Goal: Task Accomplishment & Management: Complete application form

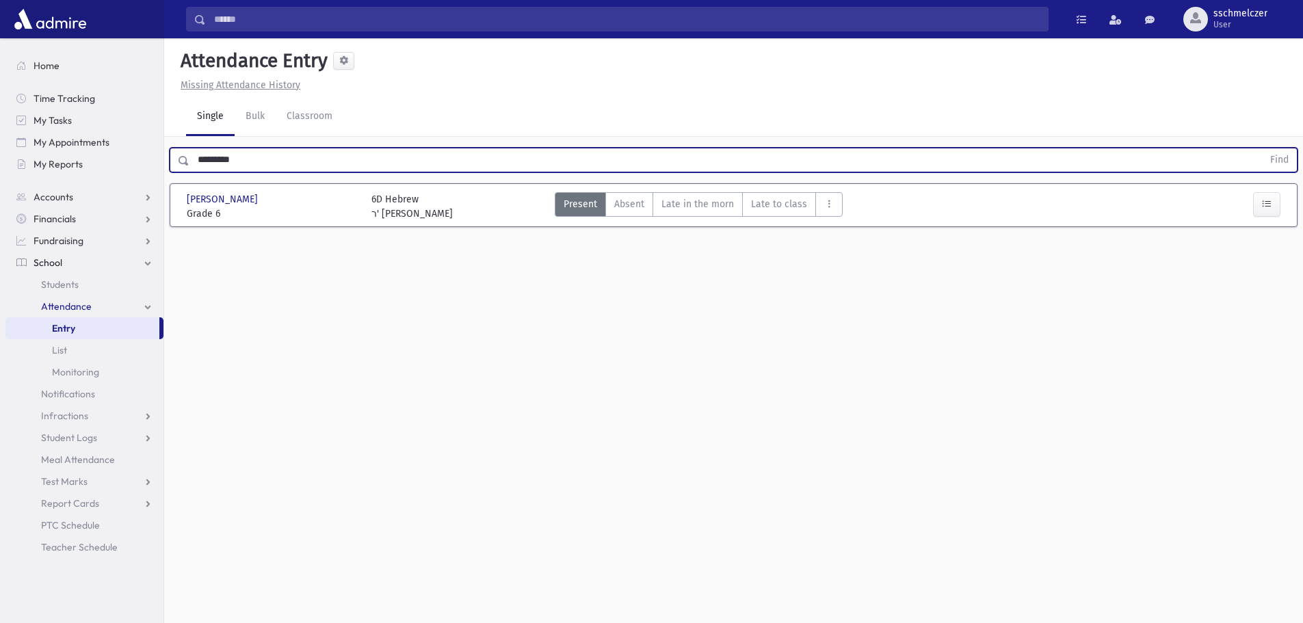
type input "*********"
click at [1262, 148] on button "Find" at bounding box center [1279, 159] width 35 height 23
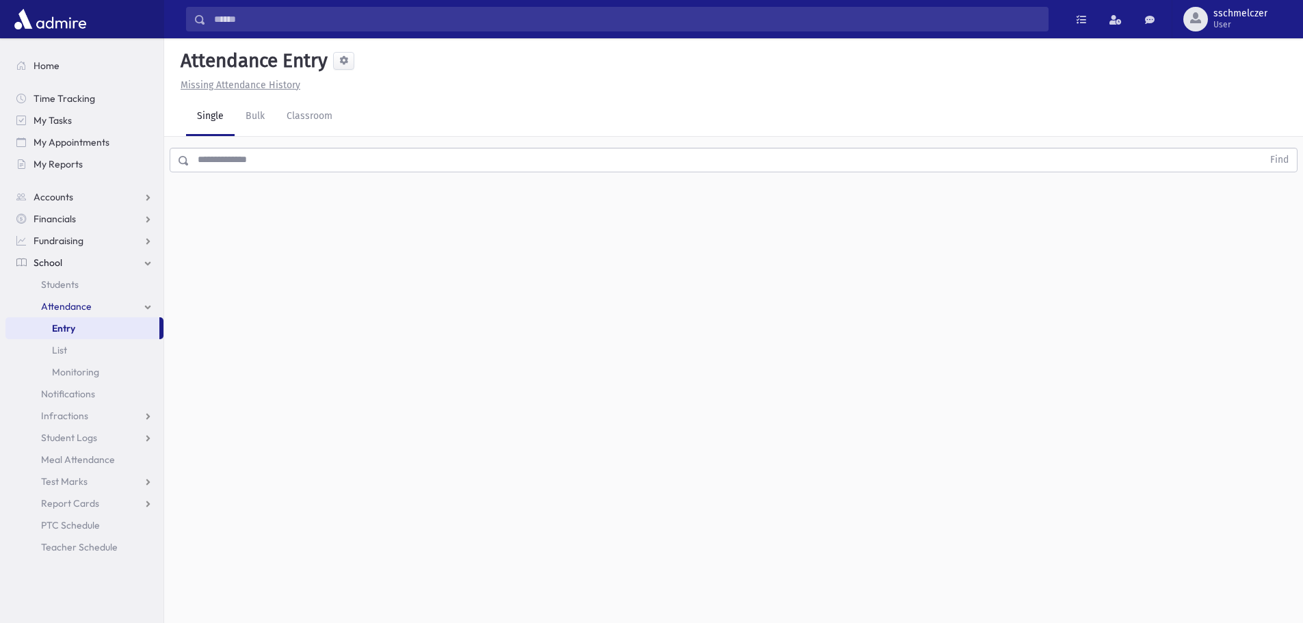
click at [269, 155] on input "text" at bounding box center [725, 160] width 1073 height 25
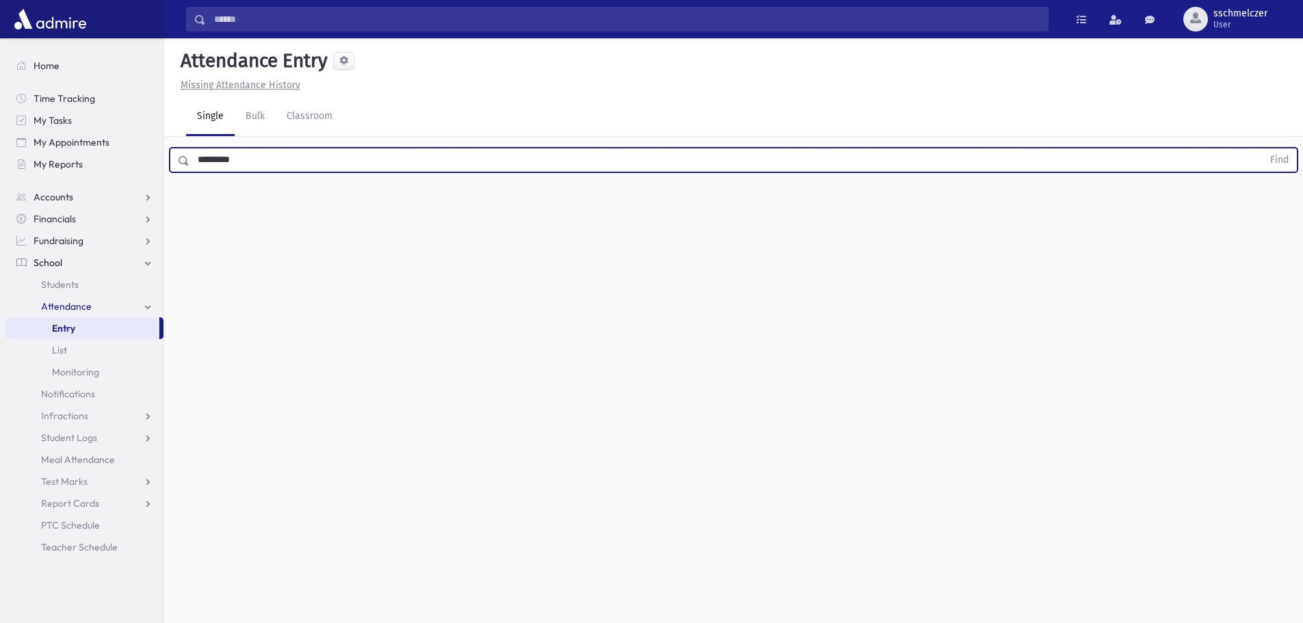
type input "*********"
click at [1262, 148] on button "Find" at bounding box center [1279, 159] width 35 height 23
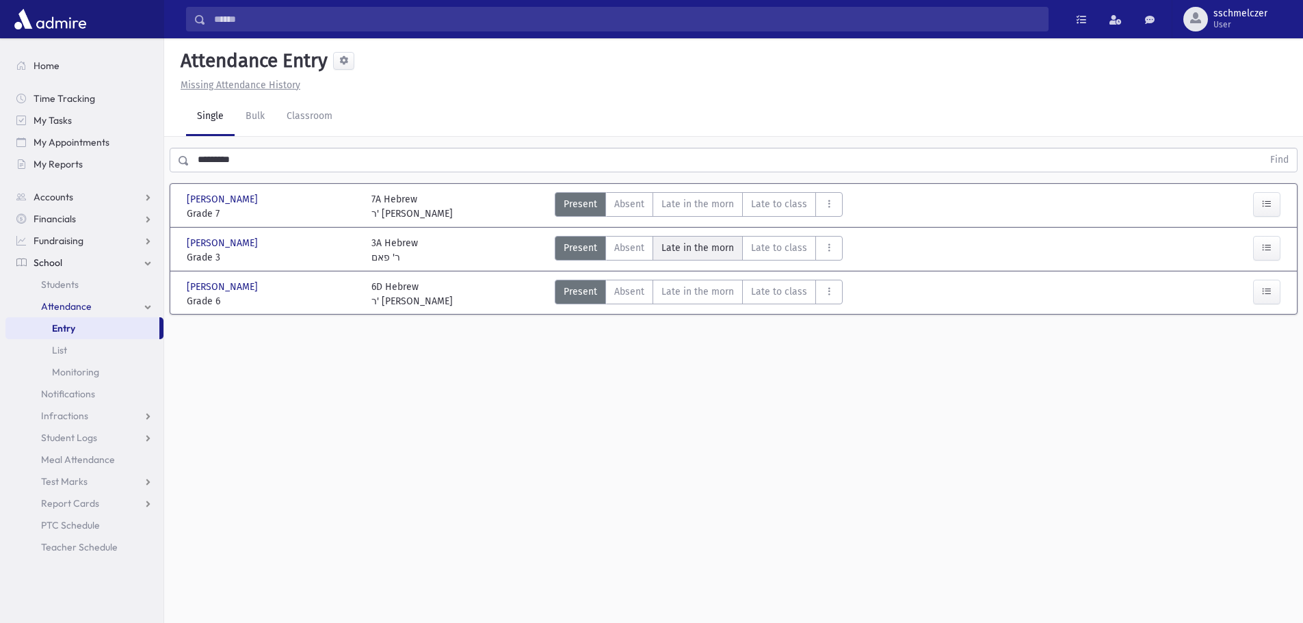
click at [694, 251] on span "Late in the morn" at bounding box center [698, 248] width 73 height 14
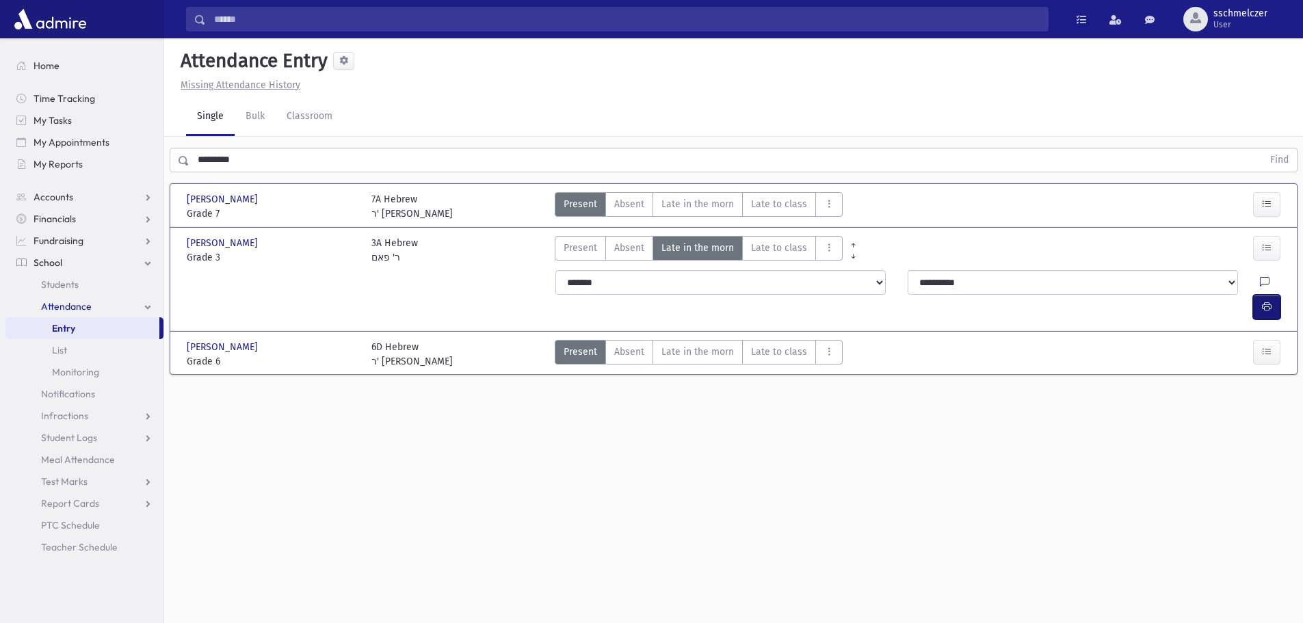
click at [1269, 301] on icon "button" at bounding box center [1267, 307] width 10 height 12
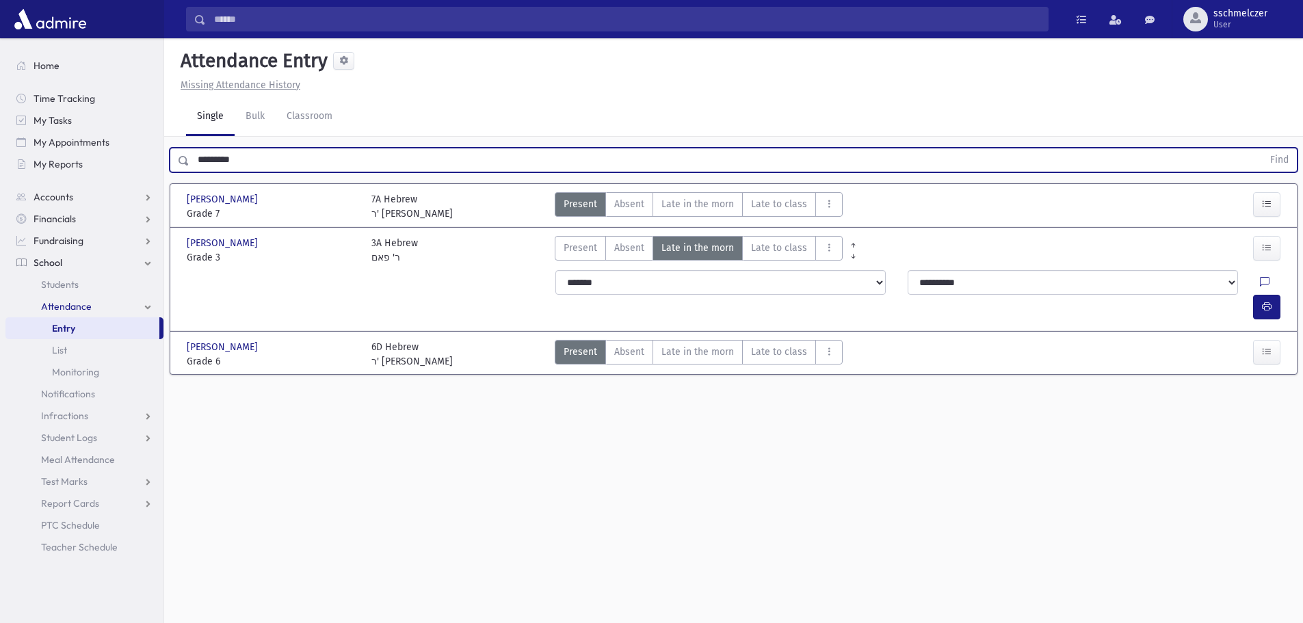
drag, startPoint x: 173, startPoint y: 153, endPoint x: 93, endPoint y: 19, distance: 156.2
click at [0, 138] on div "Search Results All Accounts" at bounding box center [651, 327] width 1303 height 654
type input "******"
click at [1262, 148] on button "Find" at bounding box center [1279, 159] width 35 height 23
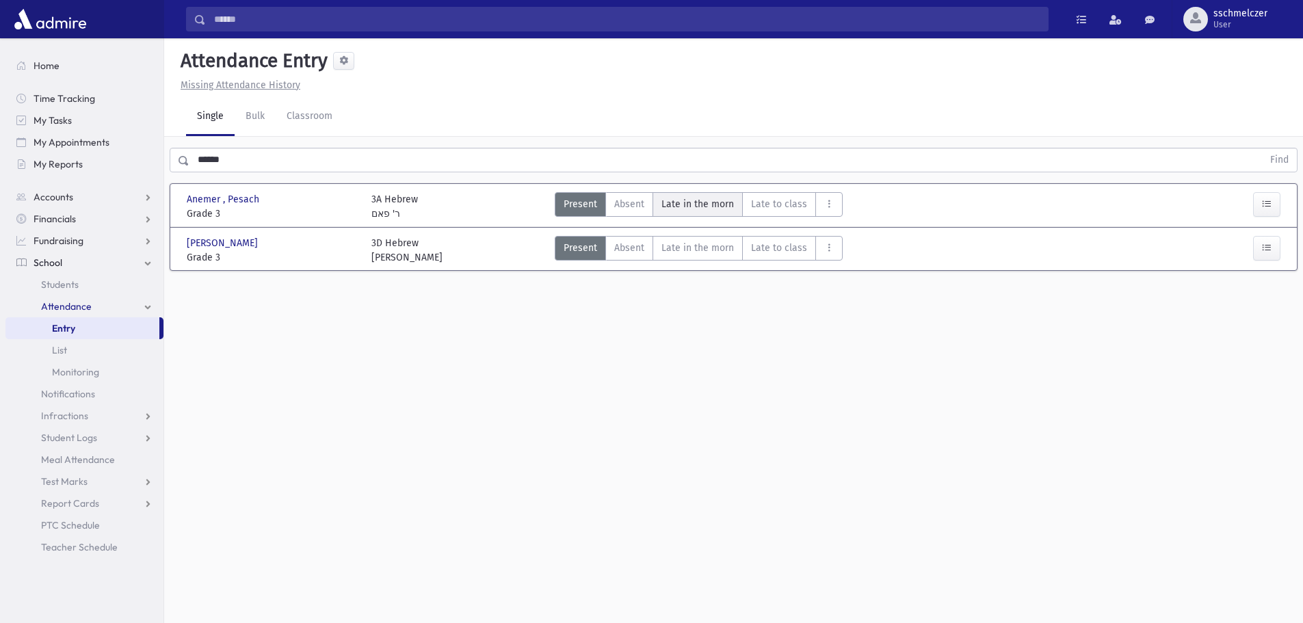
click at [703, 200] on span "Late in the morn" at bounding box center [698, 204] width 73 height 14
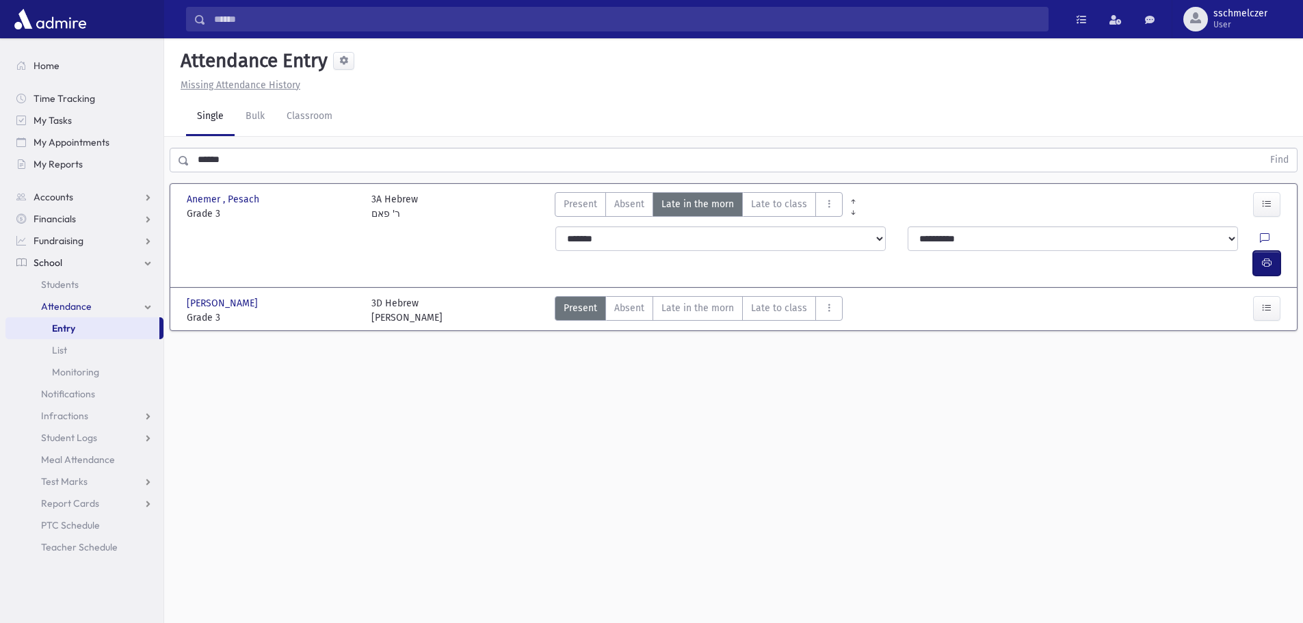
click at [1268, 257] on icon "button" at bounding box center [1267, 263] width 10 height 12
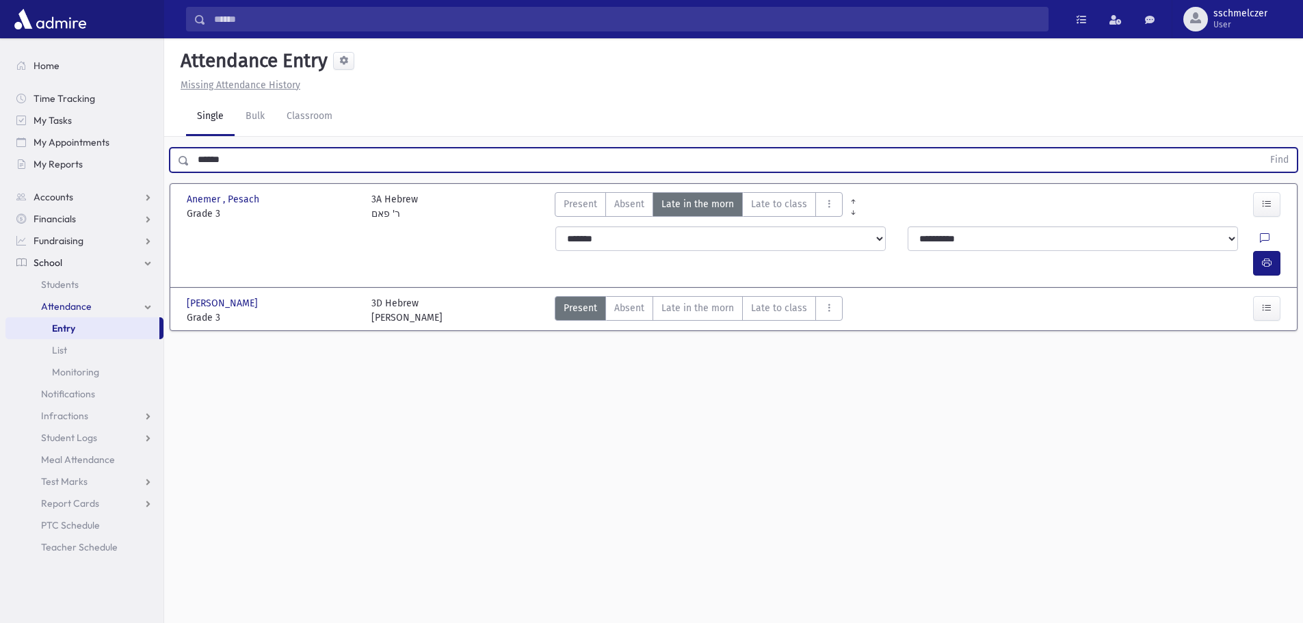
drag, startPoint x: 253, startPoint y: 162, endPoint x: 0, endPoint y: 144, distance: 253.8
click at [0, 161] on div "Search Results All Accounts" at bounding box center [651, 327] width 1303 height 654
click at [1262, 148] on button "Find" at bounding box center [1279, 159] width 35 height 23
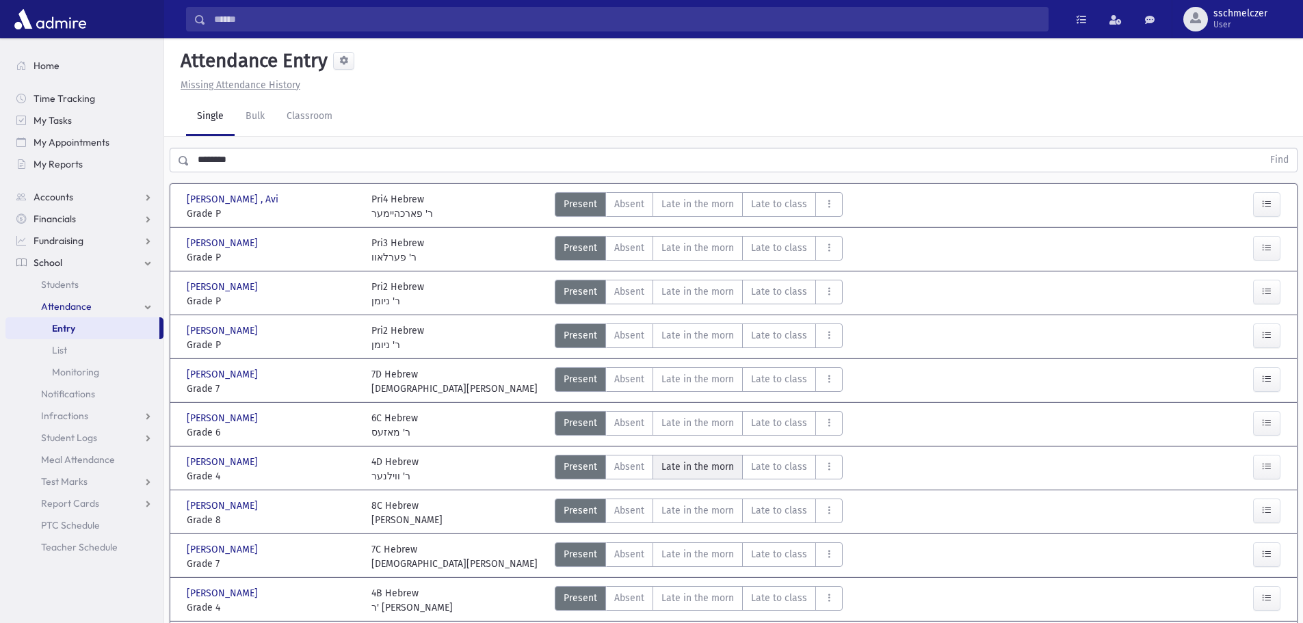
click at [711, 469] on span "Late in the morn" at bounding box center [698, 467] width 73 height 14
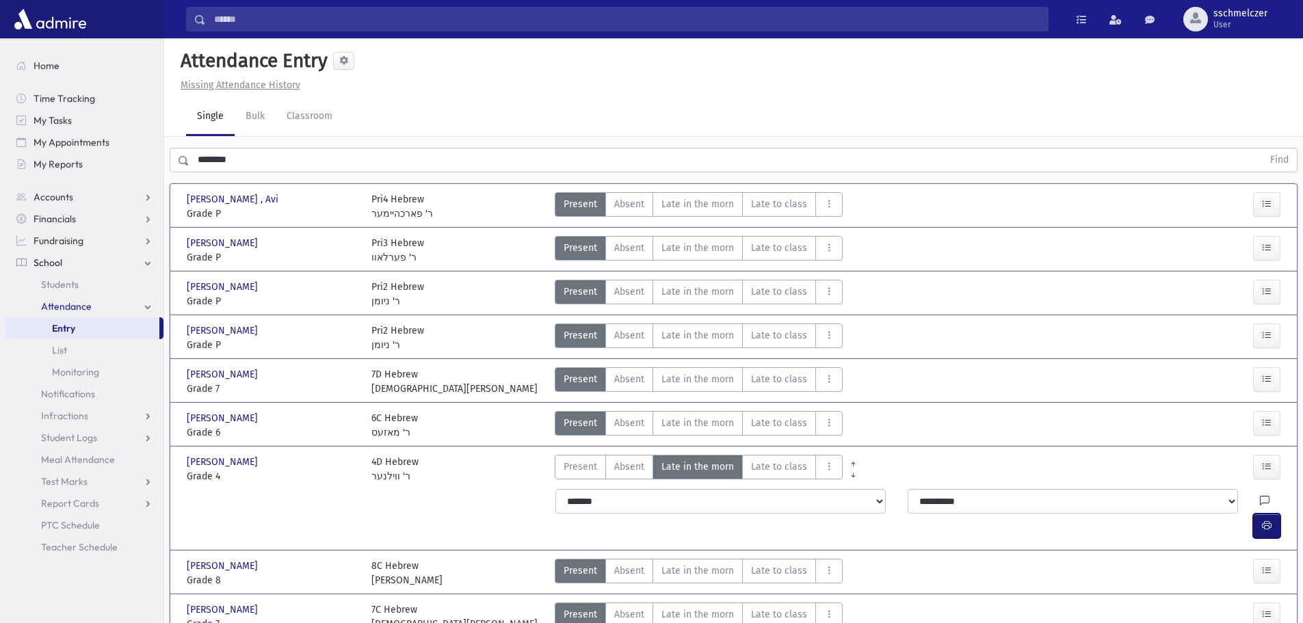
click at [1266, 520] on icon "button" at bounding box center [1267, 526] width 10 height 12
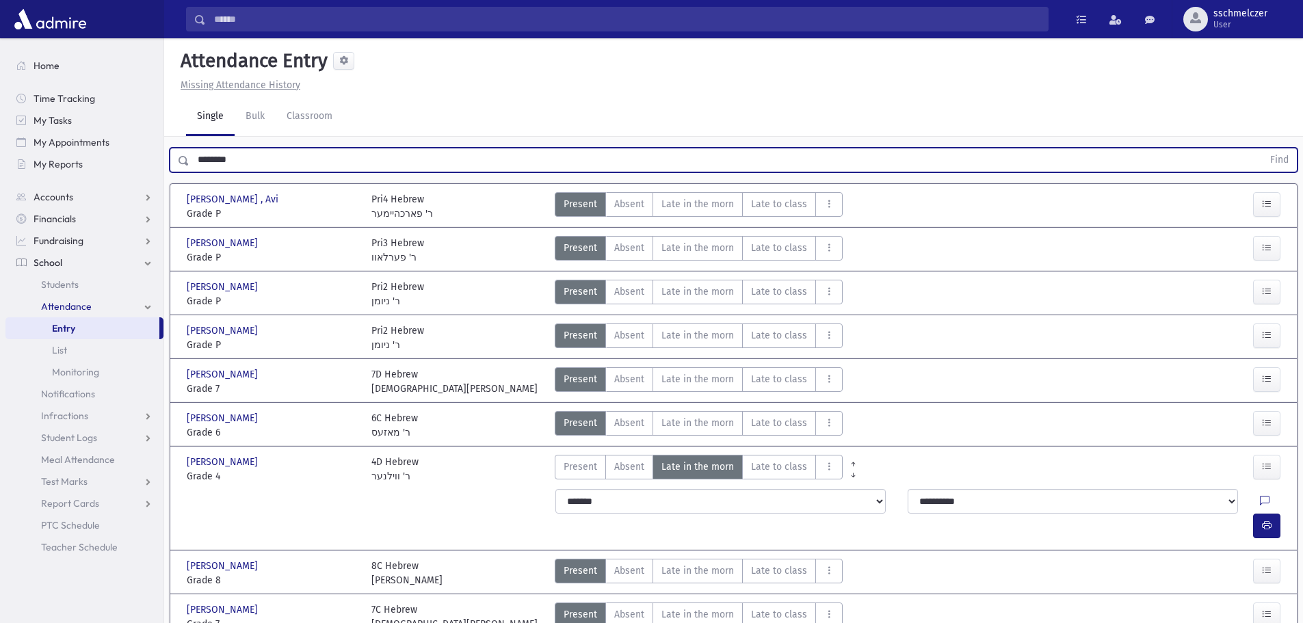
drag, startPoint x: 268, startPoint y: 163, endPoint x: 0, endPoint y: 22, distance: 302.9
click at [0, 149] on div "Search Results All Accounts" at bounding box center [651, 409] width 1303 height 819
type input "*****"
click at [1262, 148] on button "Find" at bounding box center [1279, 159] width 35 height 23
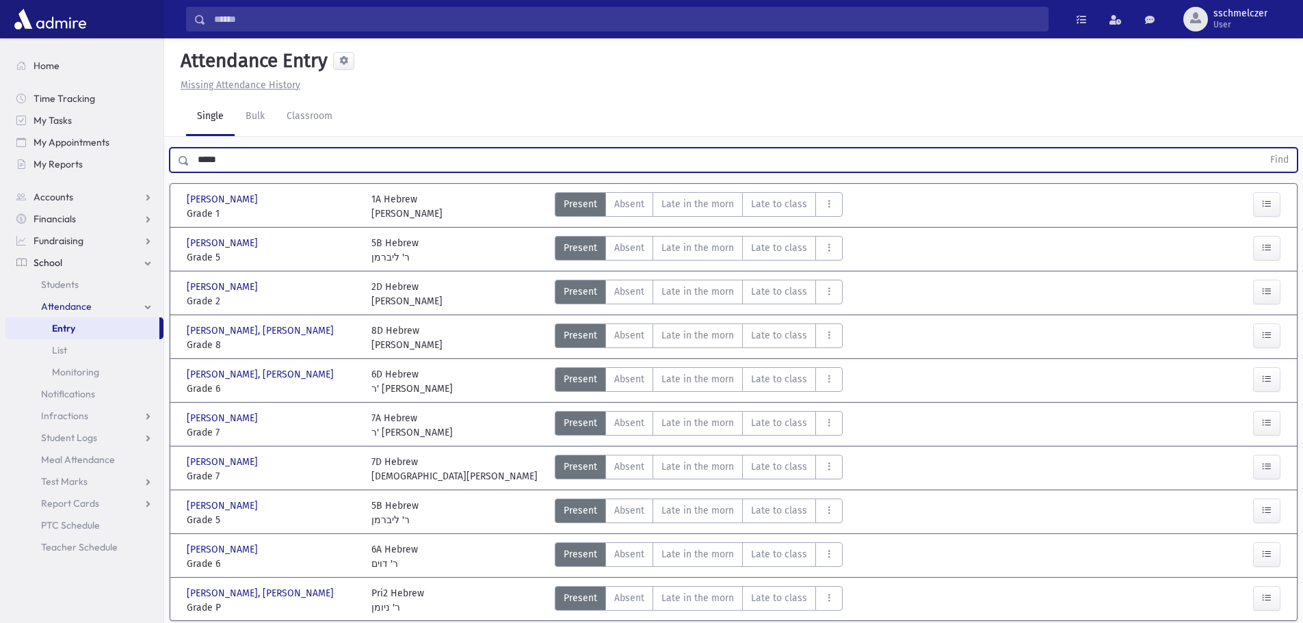
scroll to position [48, 0]
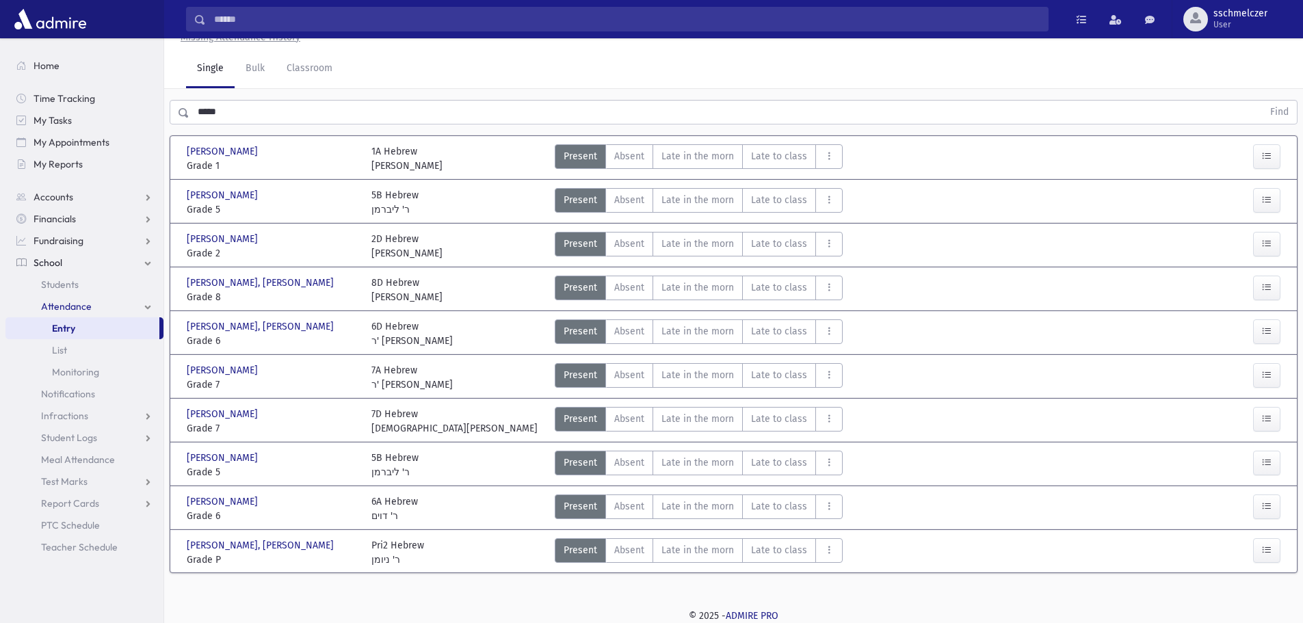
drag, startPoint x: 710, startPoint y: 244, endPoint x: 1055, endPoint y: 276, distance: 346.2
click at [710, 245] on span "Late in the morn" at bounding box center [698, 244] width 73 height 14
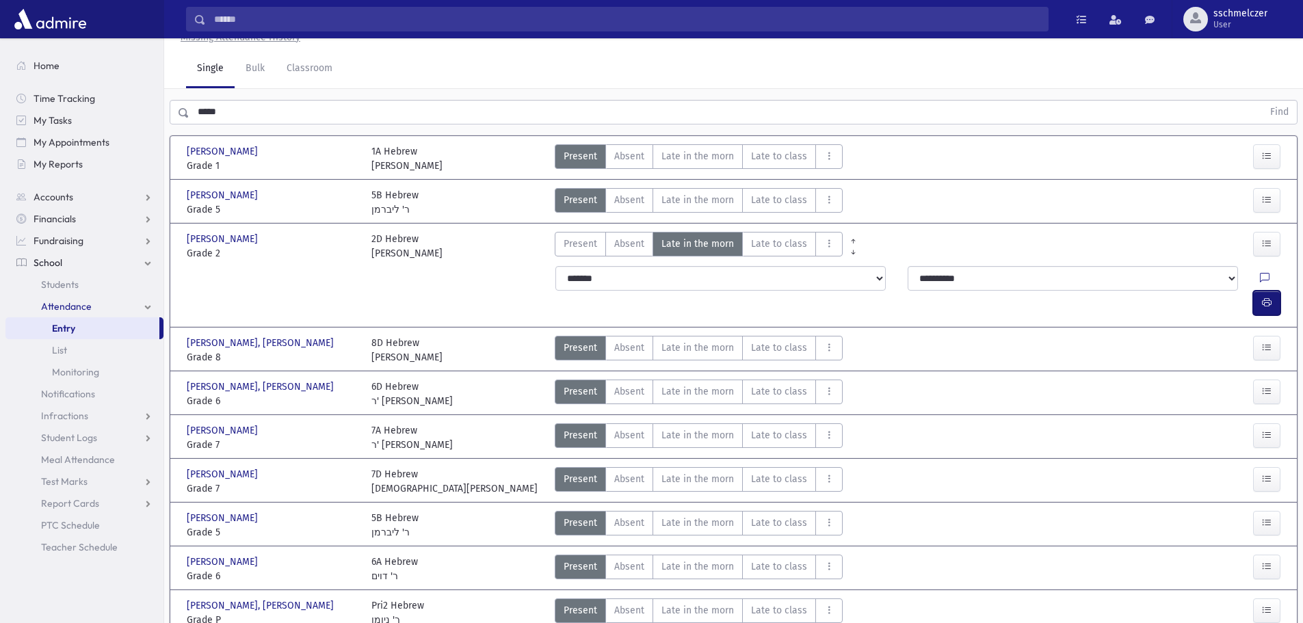
click at [1271, 297] on icon "button" at bounding box center [1267, 303] width 10 height 12
click at [89, 328] on link "Entry" at bounding box center [82, 328] width 154 height 22
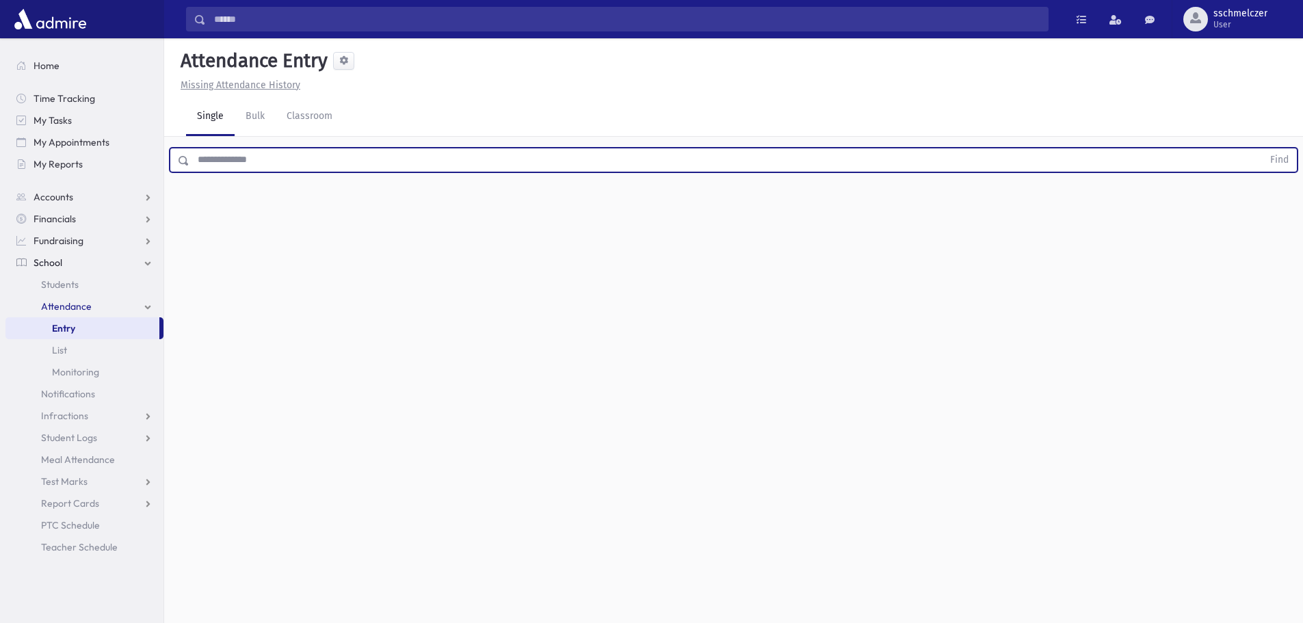
click at [245, 169] on input "text" at bounding box center [725, 160] width 1073 height 25
click at [1262, 148] on button "Find" at bounding box center [1279, 159] width 35 height 23
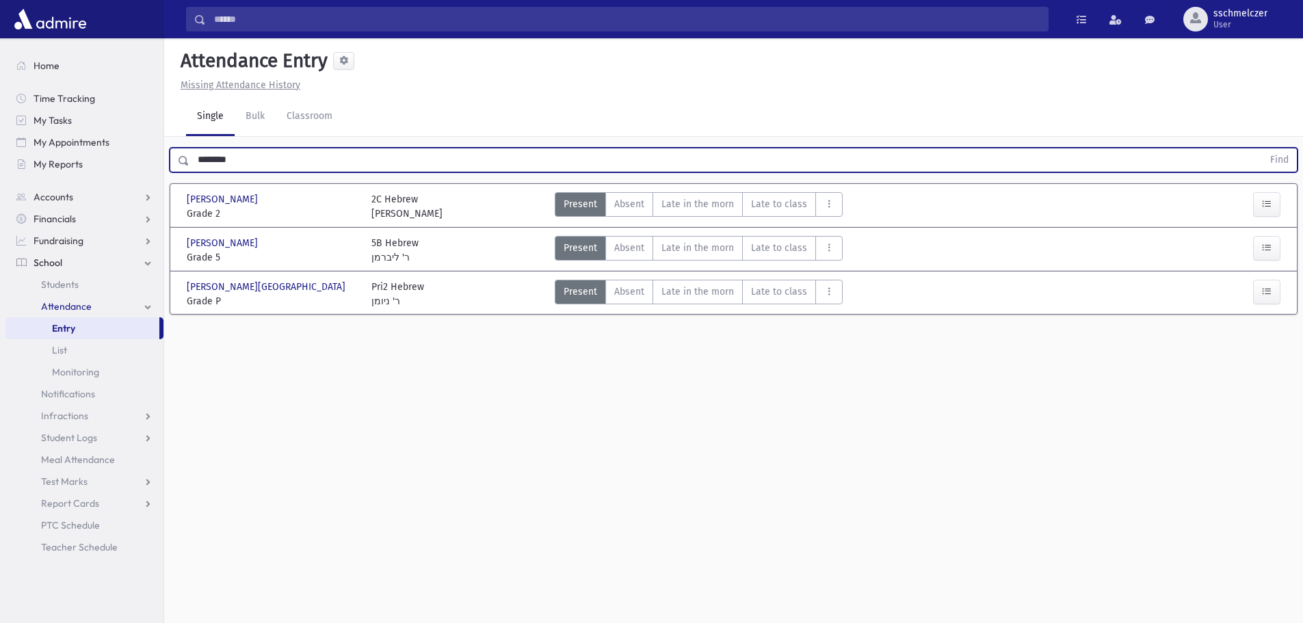
drag, startPoint x: 283, startPoint y: 167, endPoint x: 0, endPoint y: 140, distance: 283.9
click at [6, 141] on div "Search Results All Accounts" at bounding box center [651, 327] width 1303 height 654
click at [1262, 148] on button "Find" at bounding box center [1279, 159] width 35 height 23
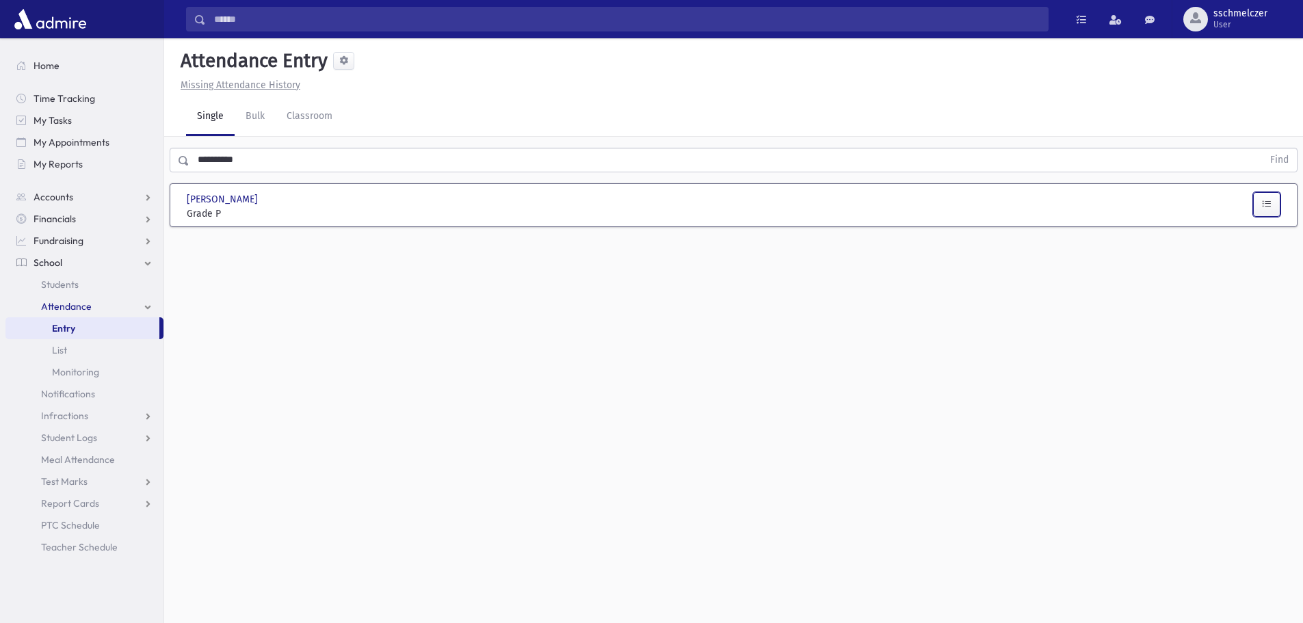
click at [1268, 205] on icon "button" at bounding box center [1267, 204] width 10 height 12
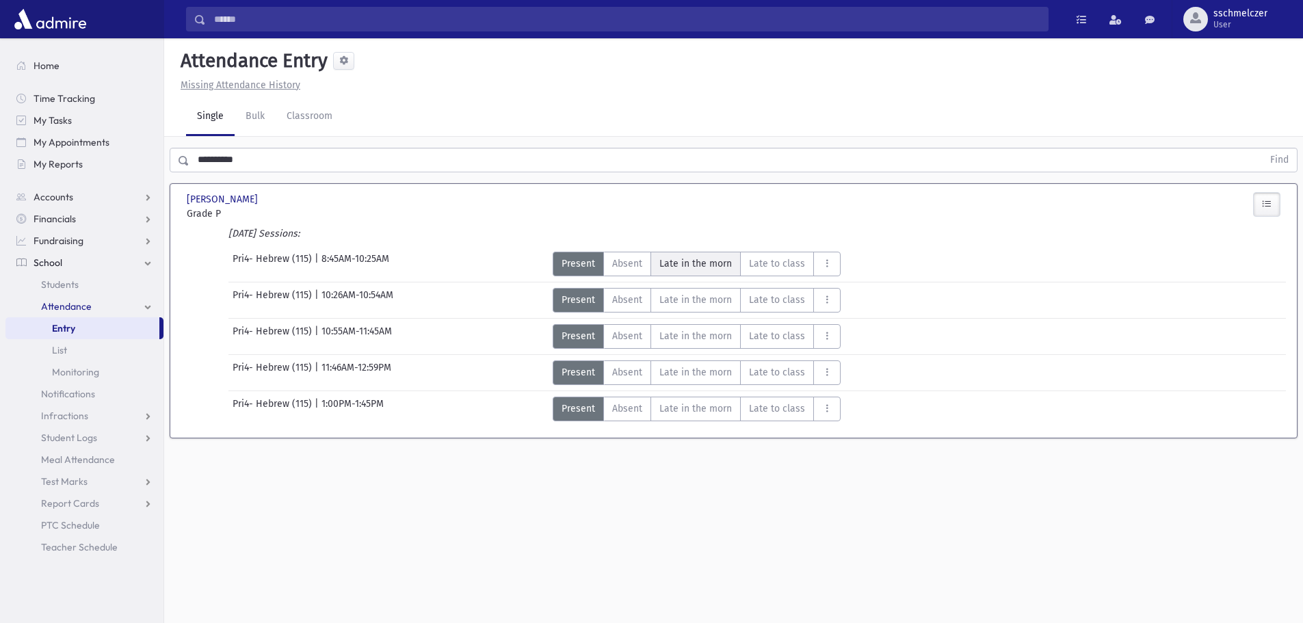
click at [709, 261] on span "Late in the morn" at bounding box center [695, 264] width 73 height 14
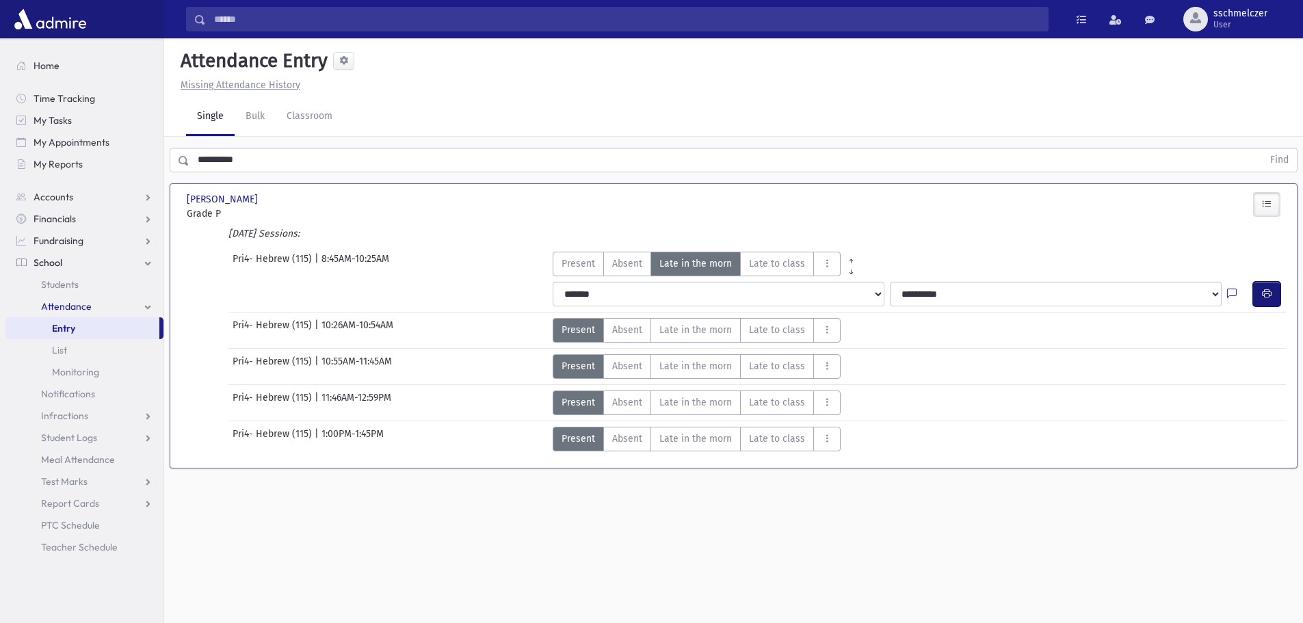
click at [1267, 296] on icon "button" at bounding box center [1267, 294] width 10 height 12
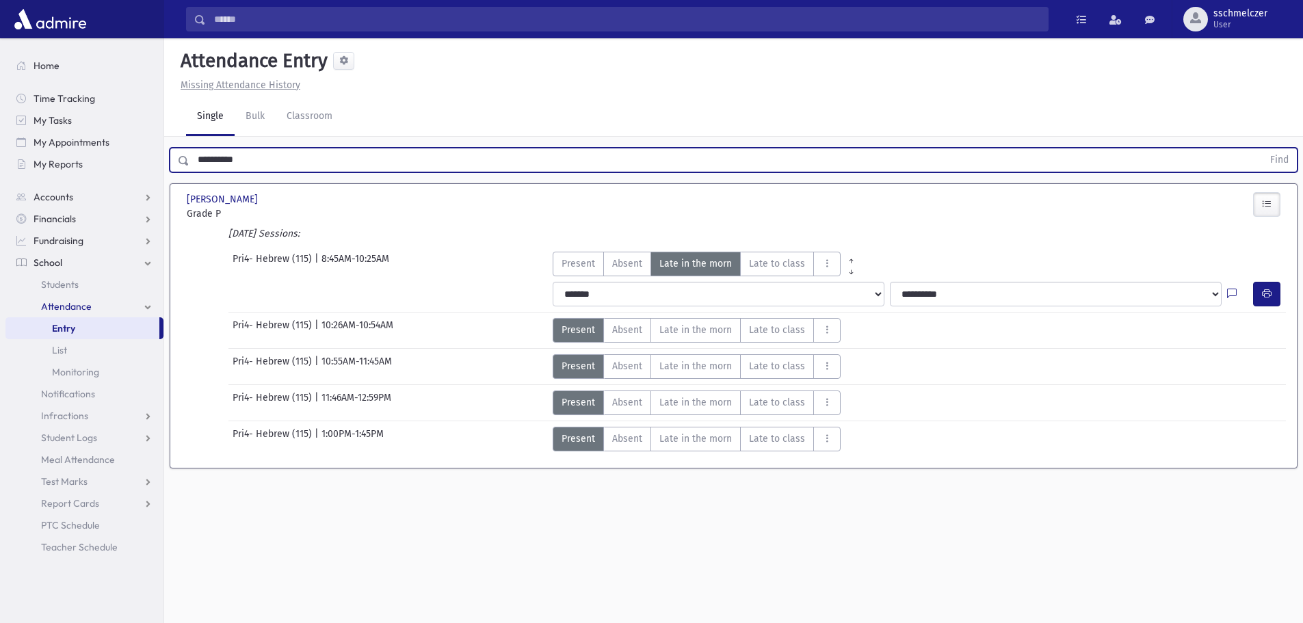
drag, startPoint x: 272, startPoint y: 161, endPoint x: 0, endPoint y: 148, distance: 272.6
click at [0, 147] on div "Search Results All Accounts" at bounding box center [651, 327] width 1303 height 654
click at [1262, 148] on button "Find" at bounding box center [1279, 159] width 35 height 23
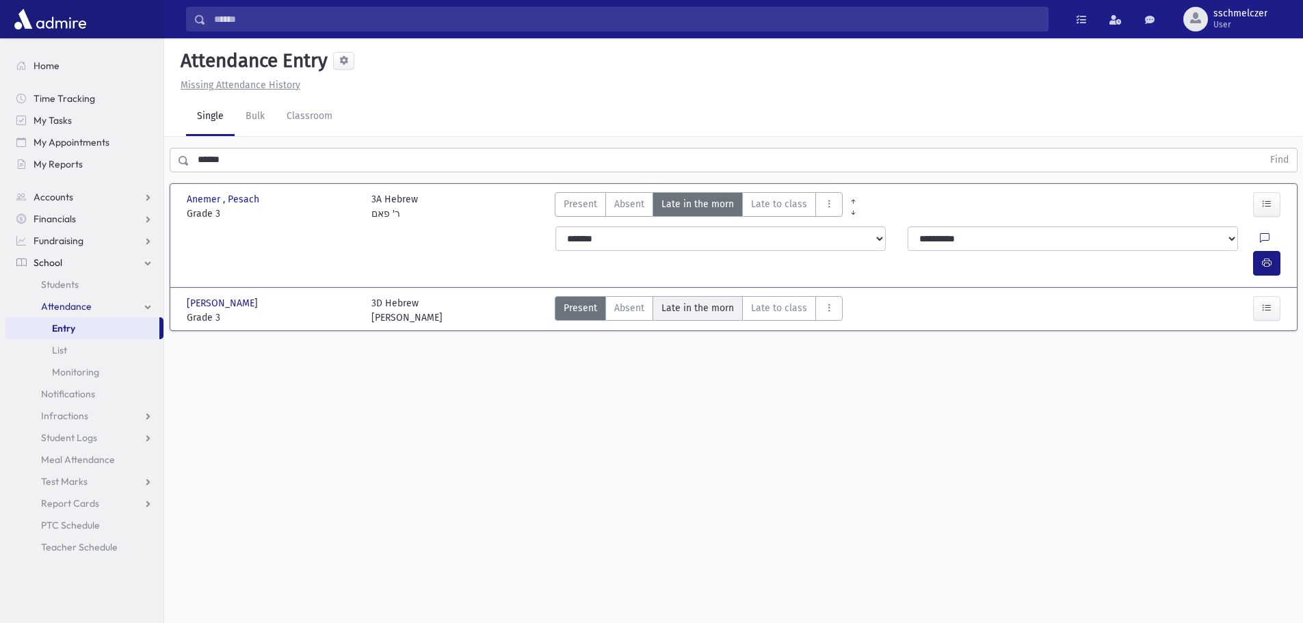
click at [677, 301] on span "Late in the morn" at bounding box center [698, 308] width 73 height 14
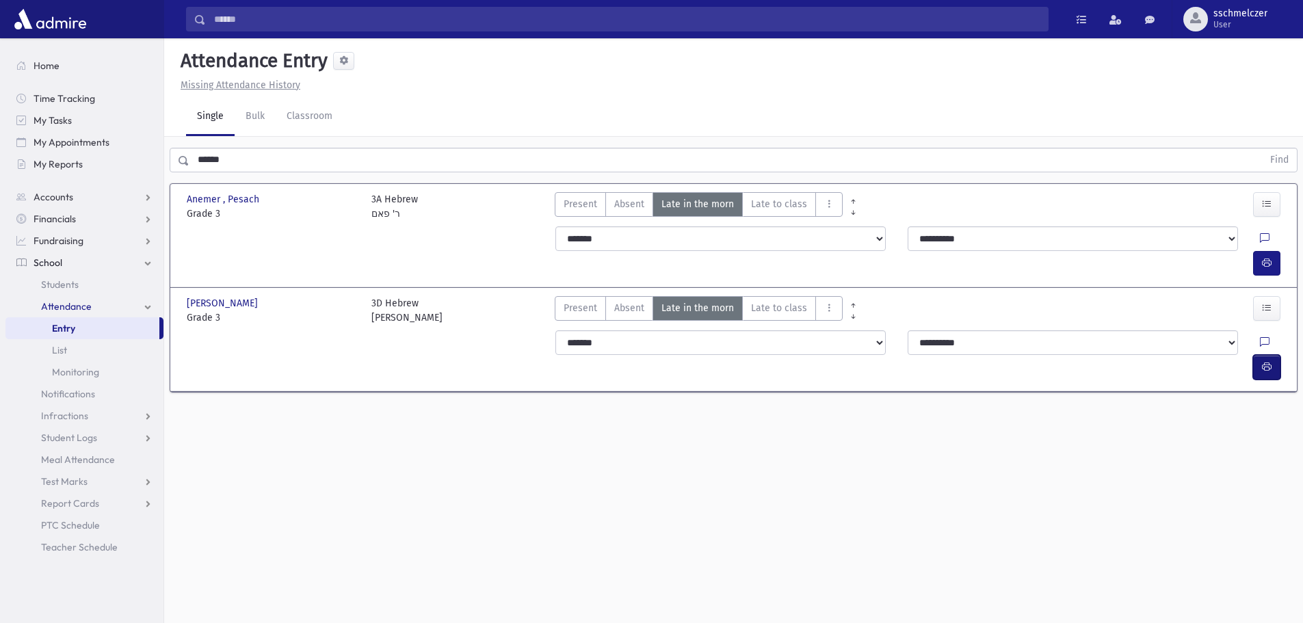
click at [1263, 361] on icon "button" at bounding box center [1267, 367] width 10 height 12
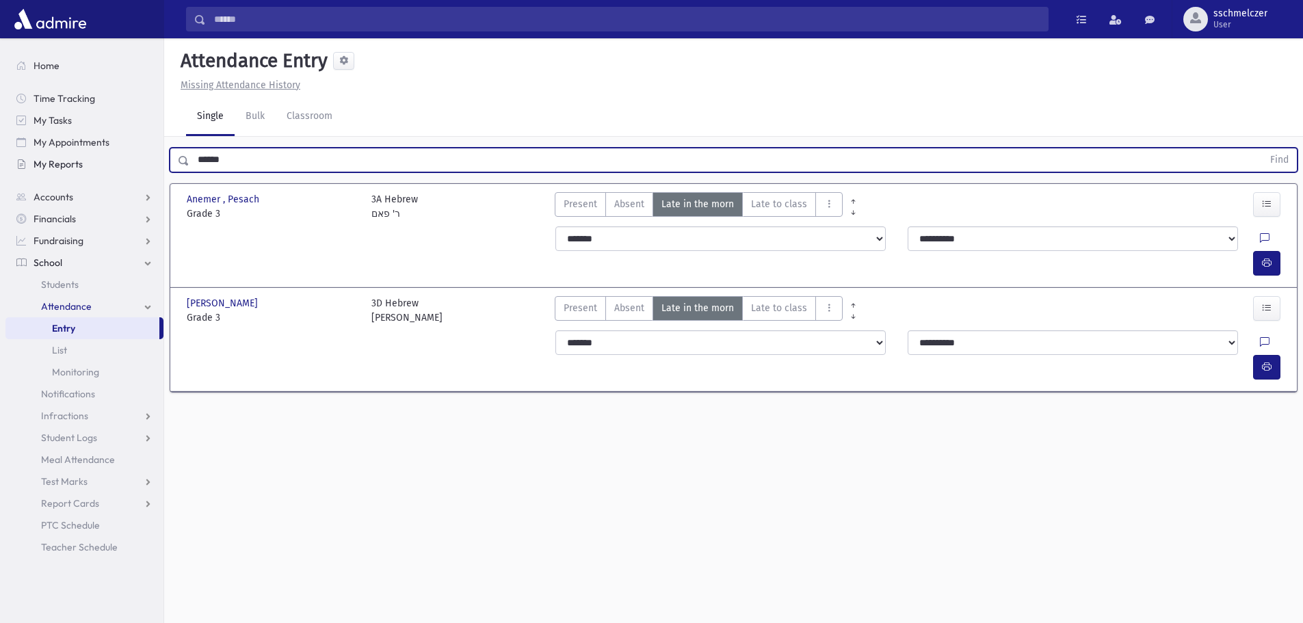
drag, startPoint x: 259, startPoint y: 161, endPoint x: 12, endPoint y: 157, distance: 247.0
click at [13, 158] on div "Search Results All Accounts" at bounding box center [651, 327] width 1303 height 654
type input "********"
click at [1262, 148] on button "Find" at bounding box center [1279, 159] width 35 height 23
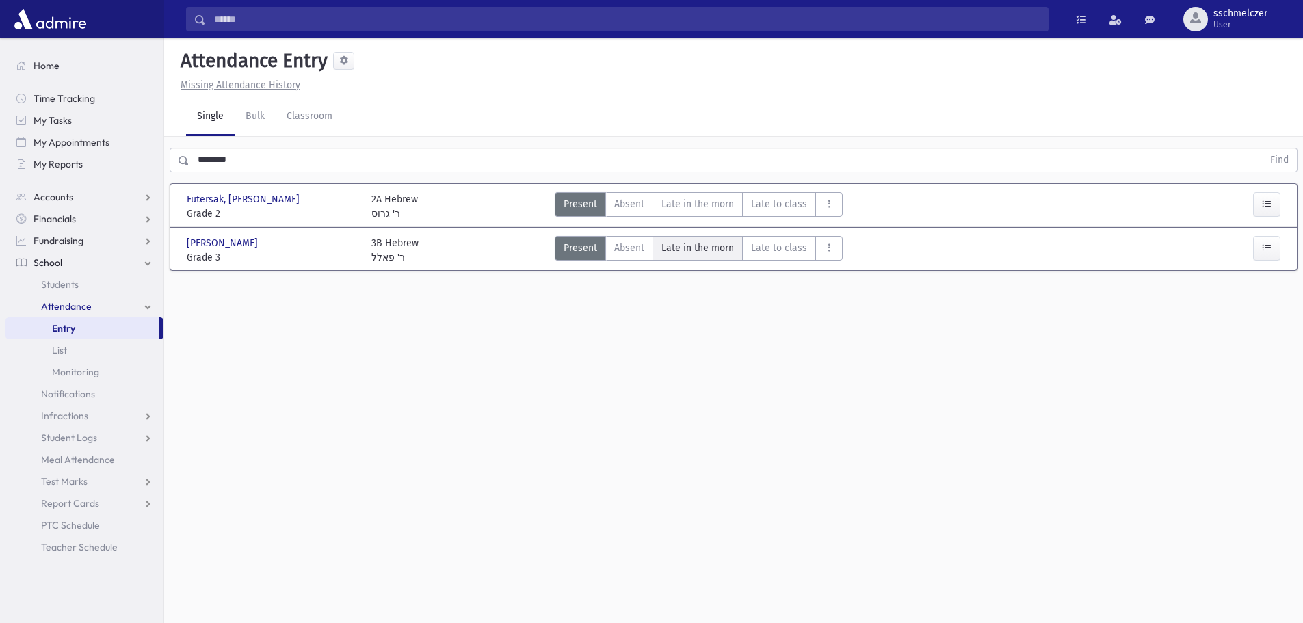
click at [714, 246] on span "Late in the morn" at bounding box center [698, 248] width 73 height 14
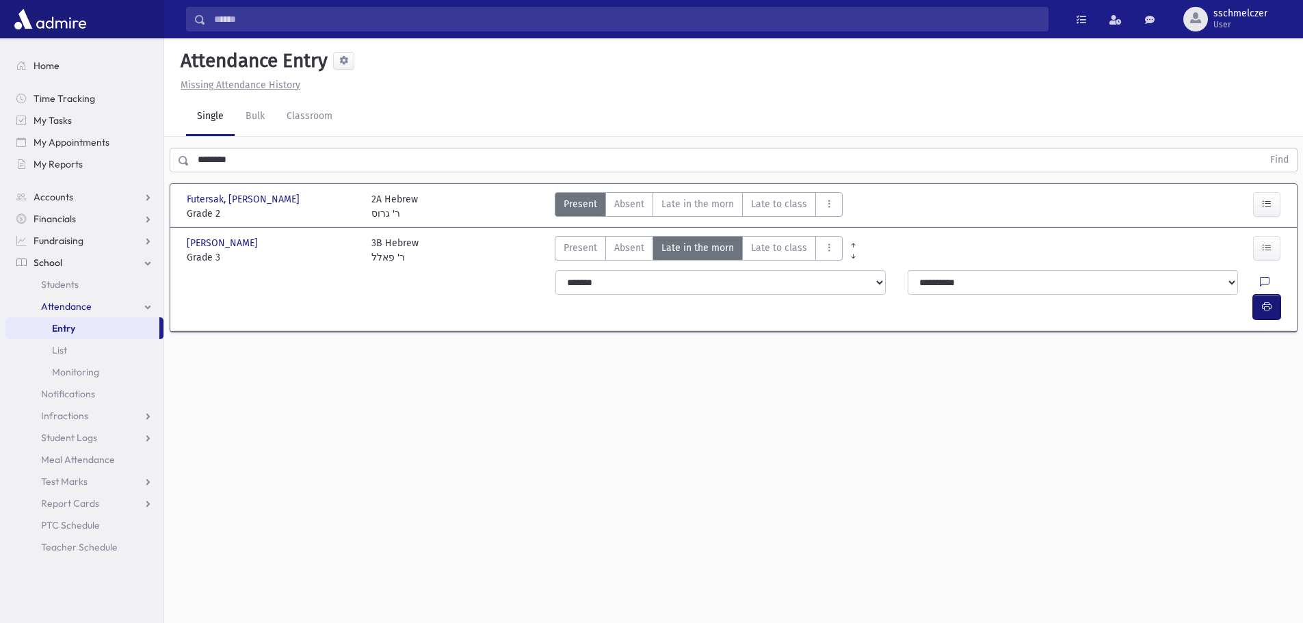
click at [1271, 295] on button "button" at bounding box center [1266, 307] width 27 height 25
